Goal: Navigation & Orientation: Find specific page/section

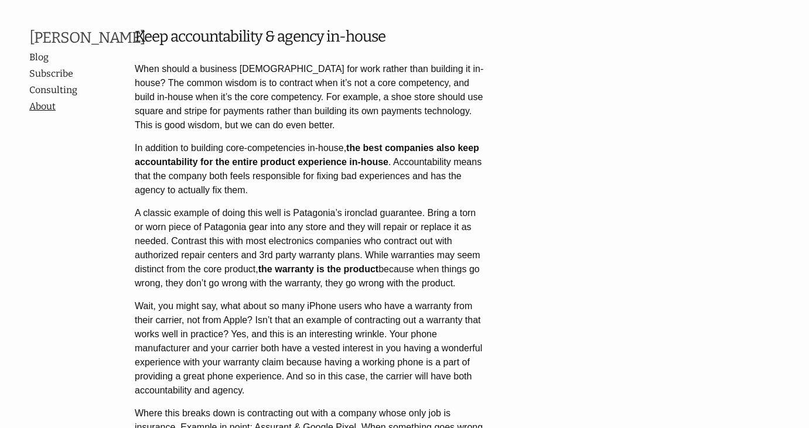
click at [57, 114] on link "About" at bounding box center [81, 107] width 105 height 14
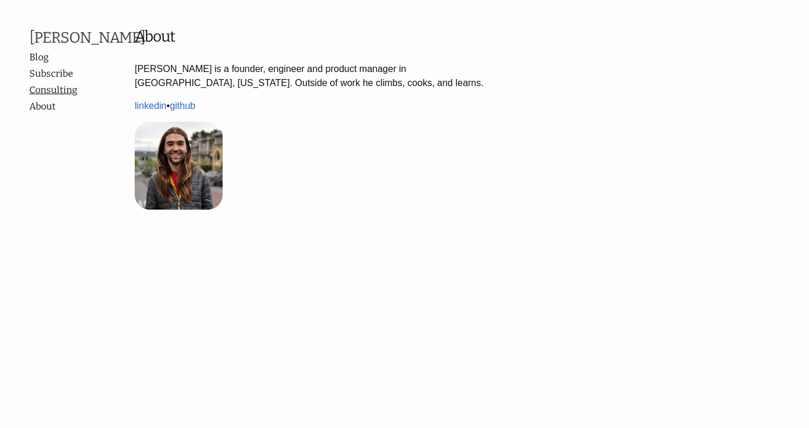
click at [64, 97] on link "Consulting" at bounding box center [76, 90] width 94 height 14
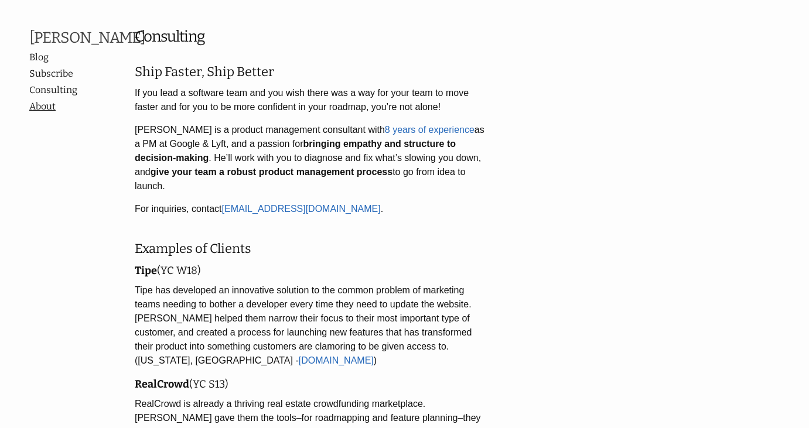
click at [48, 114] on link "About" at bounding box center [81, 107] width 105 height 14
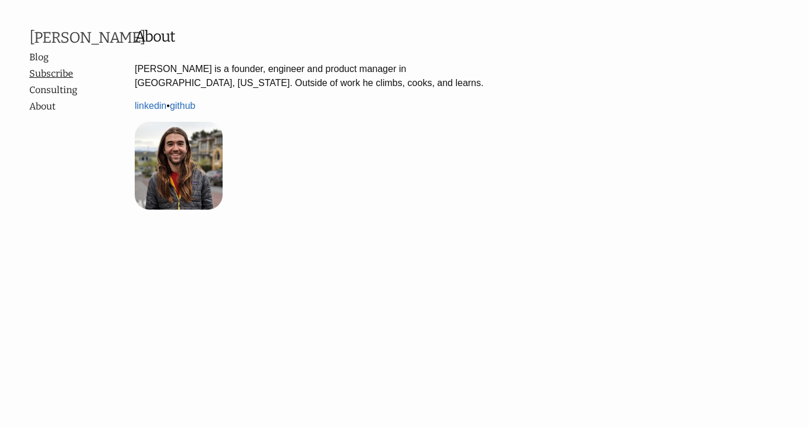
click at [57, 81] on link "Subscribe" at bounding box center [76, 74] width 94 height 14
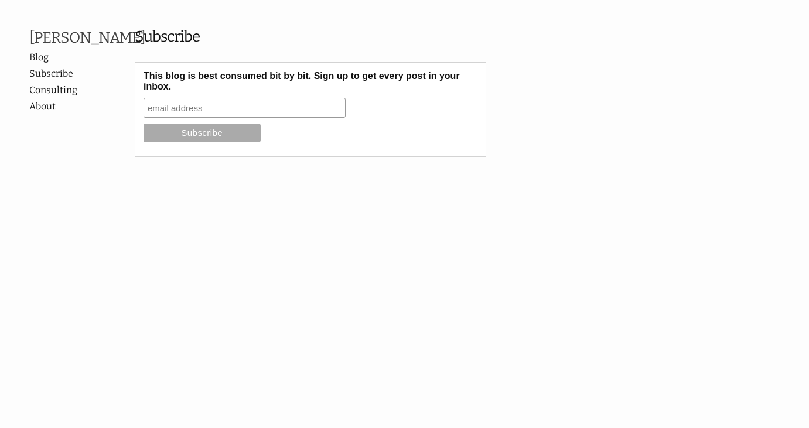
click at [61, 97] on link "Consulting" at bounding box center [76, 90] width 94 height 14
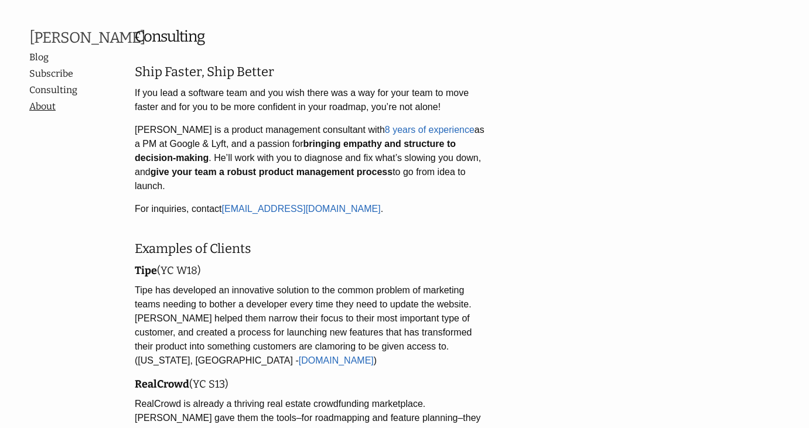
click at [52, 114] on link "About" at bounding box center [81, 107] width 105 height 14
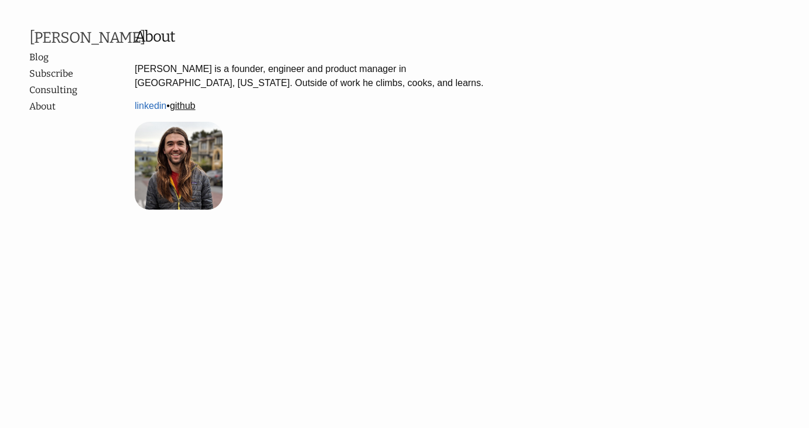
click at [189, 108] on link "github" at bounding box center [183, 106] width 26 height 10
click at [185, 105] on link "github" at bounding box center [183, 106] width 26 height 10
